Goal: Task Accomplishment & Management: Manage account settings

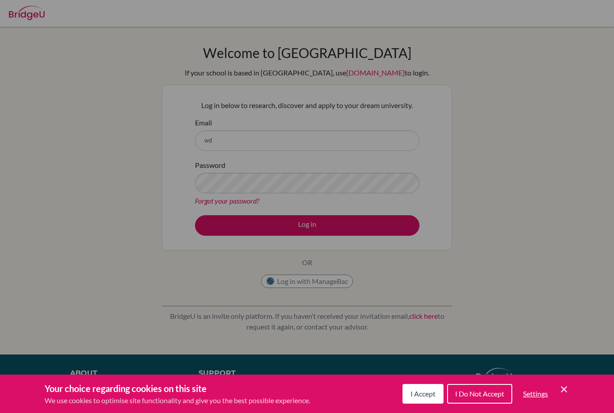
click at [437, 393] on button "I Accept" at bounding box center [423, 394] width 41 height 20
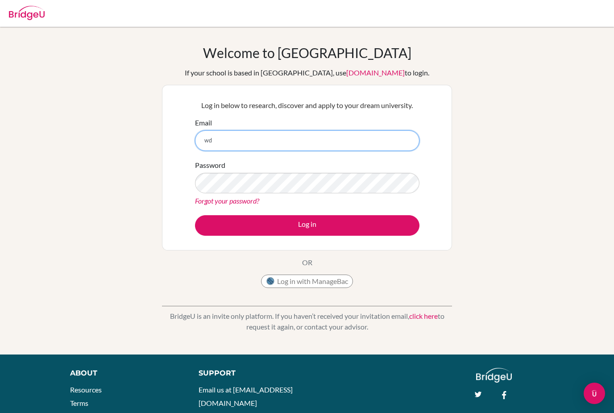
click at [366, 146] on input "wd" at bounding box center [307, 140] width 225 height 21
type input "[EMAIL_ADDRESS][DOMAIN_NAME]"
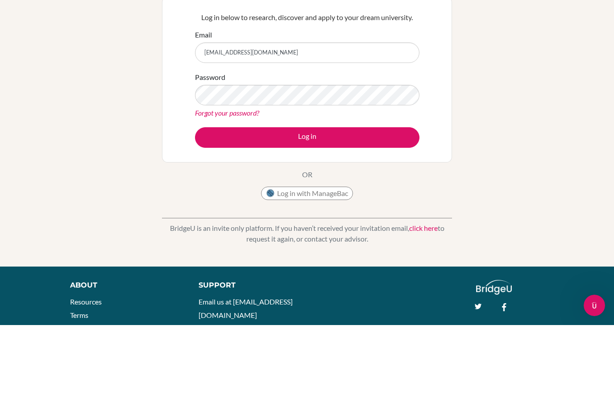
click at [385, 215] on button "Log in" at bounding box center [307, 225] width 225 height 21
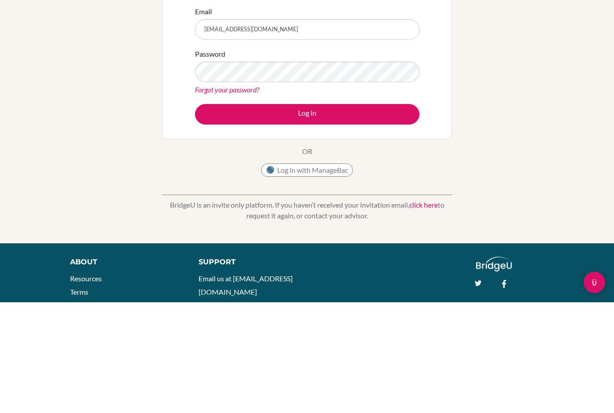
click at [254, 196] on link "Forgot your password?" at bounding box center [227, 200] width 64 height 8
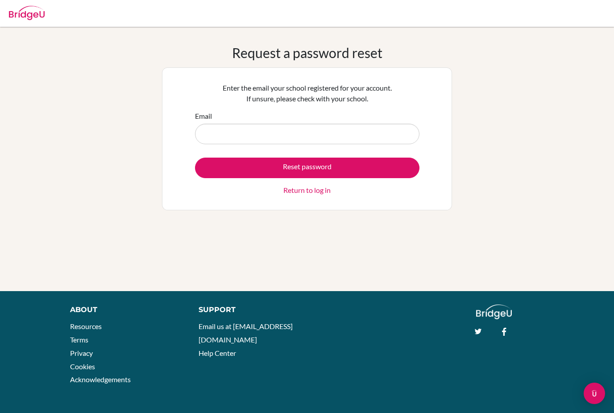
click at [374, 131] on input "Email" at bounding box center [307, 134] width 225 height 21
type input "[EMAIL_ADDRESS][DOMAIN_NAME]"
click at [387, 169] on button "Reset password" at bounding box center [307, 168] width 225 height 21
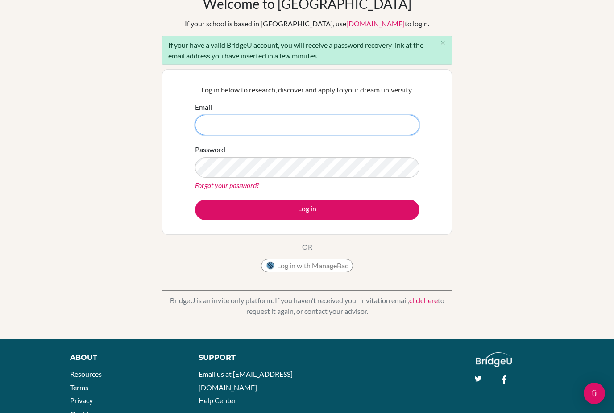
scroll to position [20, 0]
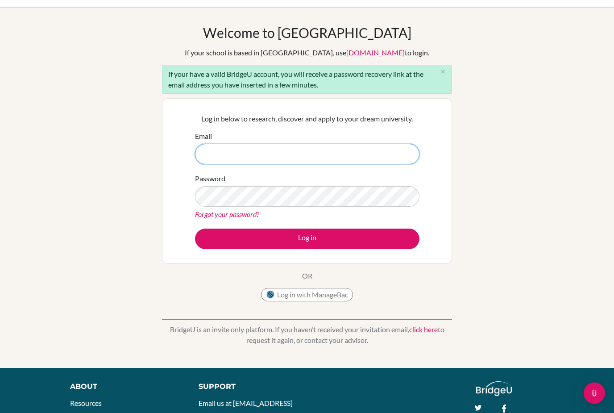
click at [380, 163] on input "Email" at bounding box center [307, 154] width 225 height 21
click at [383, 156] on input "wd" at bounding box center [307, 154] width 225 height 21
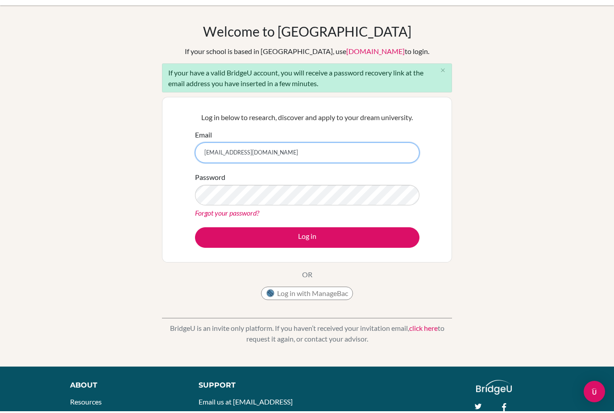
type input "[EMAIL_ADDRESS][DOMAIN_NAME]"
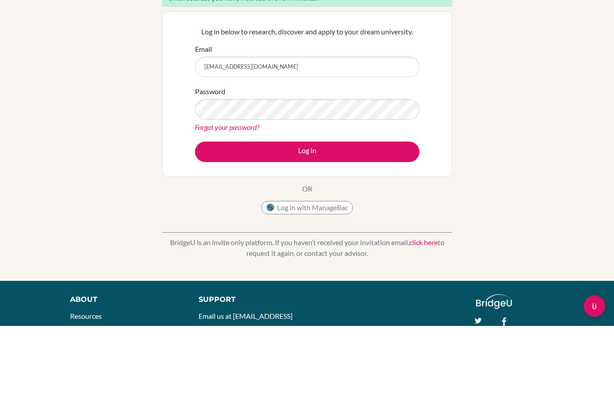
click at [394, 229] on button "Log in" at bounding box center [307, 239] width 225 height 21
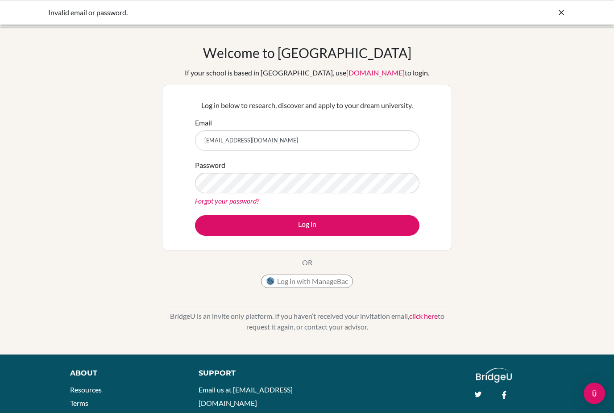
click at [358, 75] on link "[DOMAIN_NAME]" at bounding box center [376, 72] width 59 height 8
